Goal: Navigation & Orientation: Find specific page/section

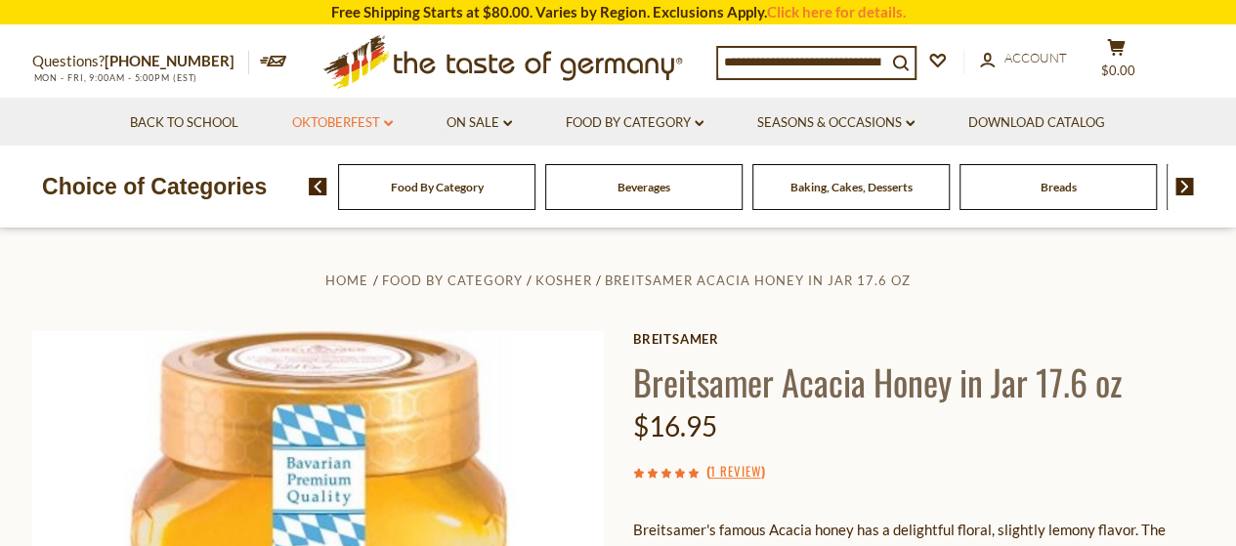
click at [330, 121] on link "Oktoberfest dropdown_arrow" at bounding box center [342, 122] width 101 height 21
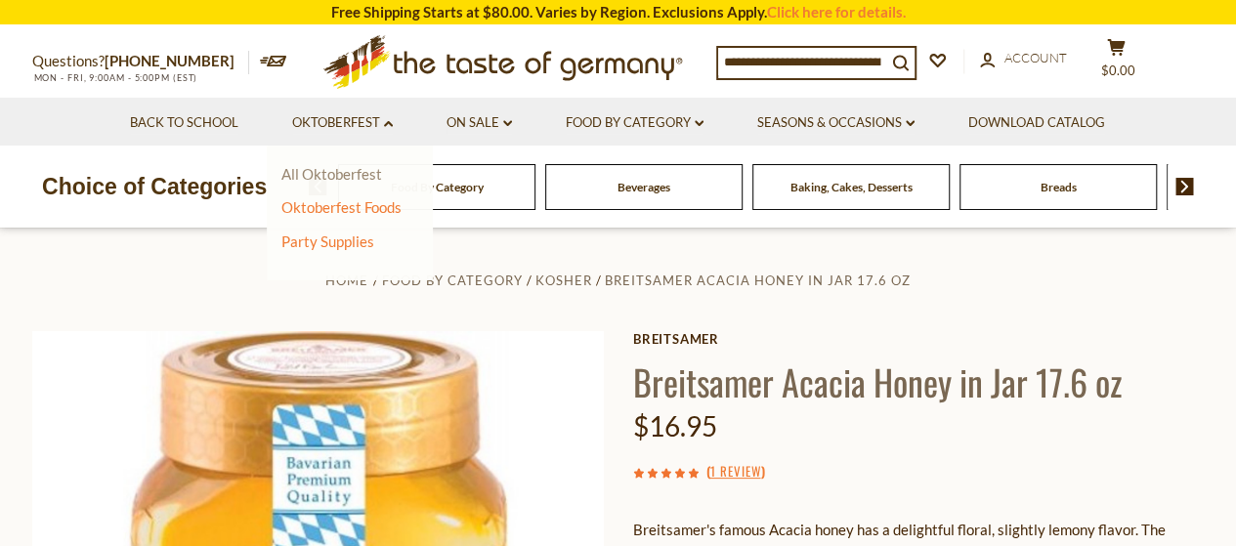
click at [332, 173] on link "All Oktoberfest" at bounding box center [331, 174] width 101 height 18
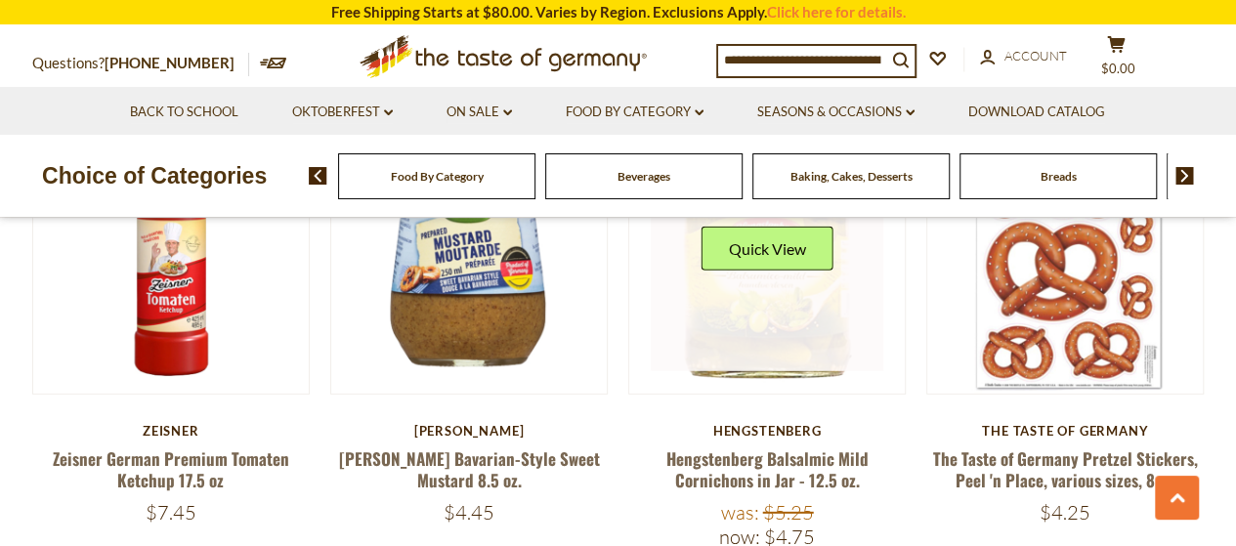
scroll to position [2589, 0]
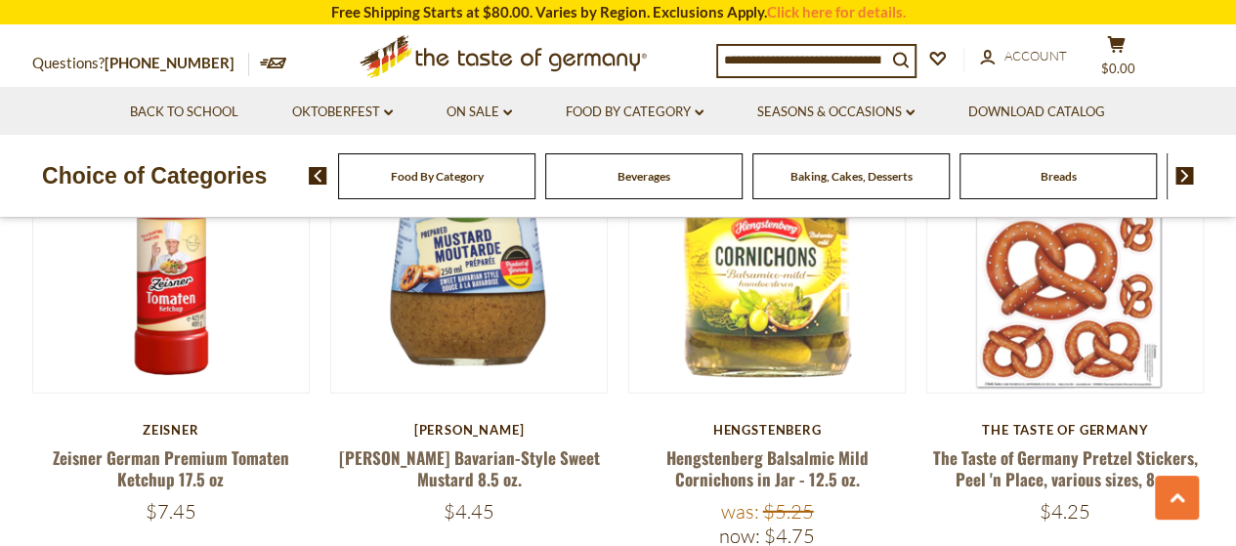
click at [466, 180] on span "Food By Category" at bounding box center [437, 176] width 93 height 15
